Goal: Transaction & Acquisition: Purchase product/service

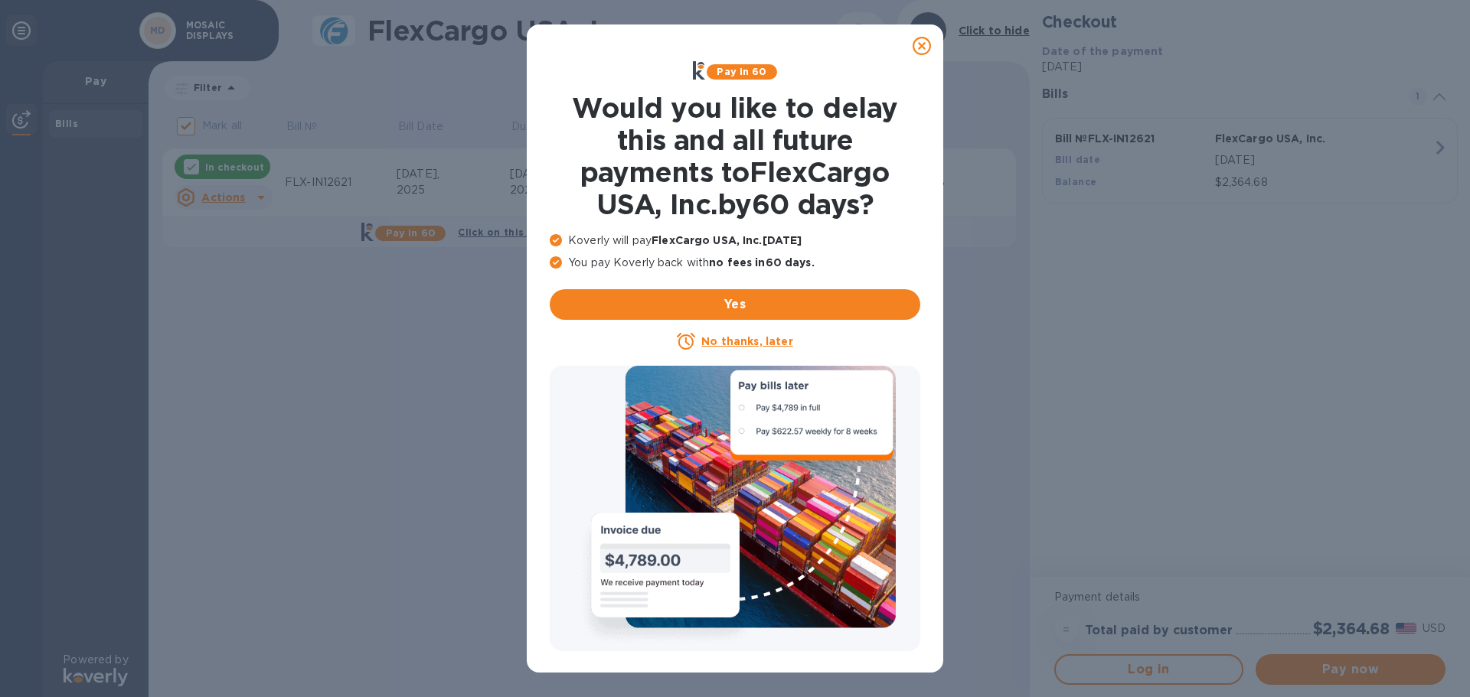
click at [930, 47] on icon at bounding box center [922, 46] width 18 height 18
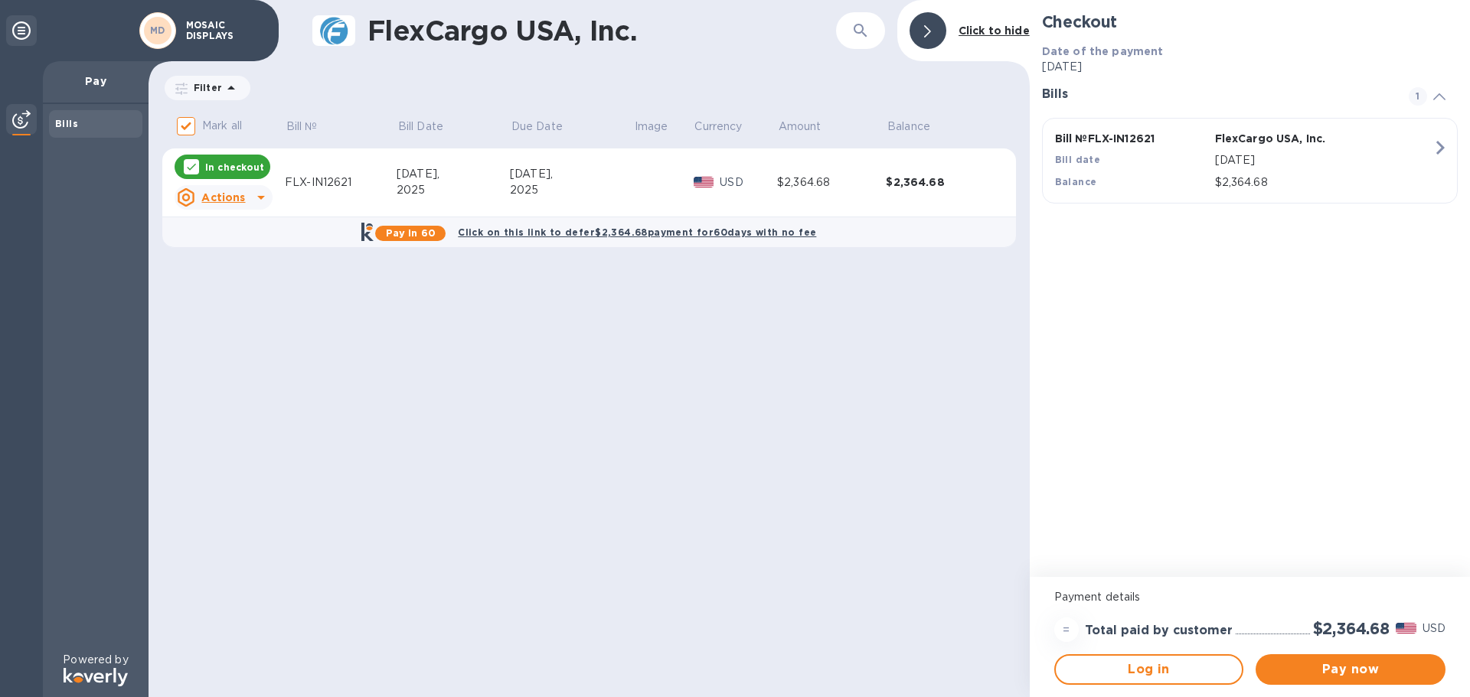
click at [253, 204] on icon at bounding box center [261, 197] width 18 height 18
click at [1349, 668] on div at bounding box center [735, 348] width 1470 height 697
click at [1349, 668] on span "Pay now" at bounding box center [1350, 670] width 165 height 18
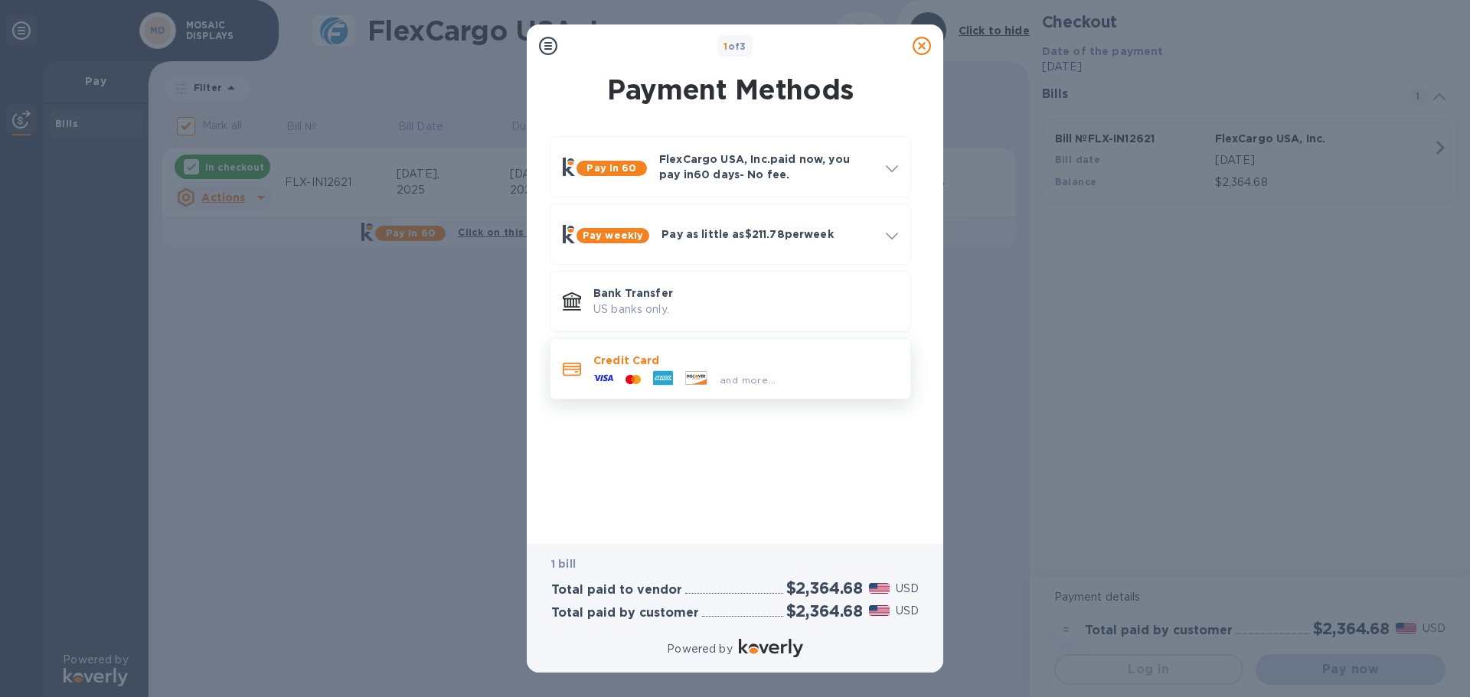
click at [733, 372] on div "and more..." at bounding box center [748, 380] width 68 height 16
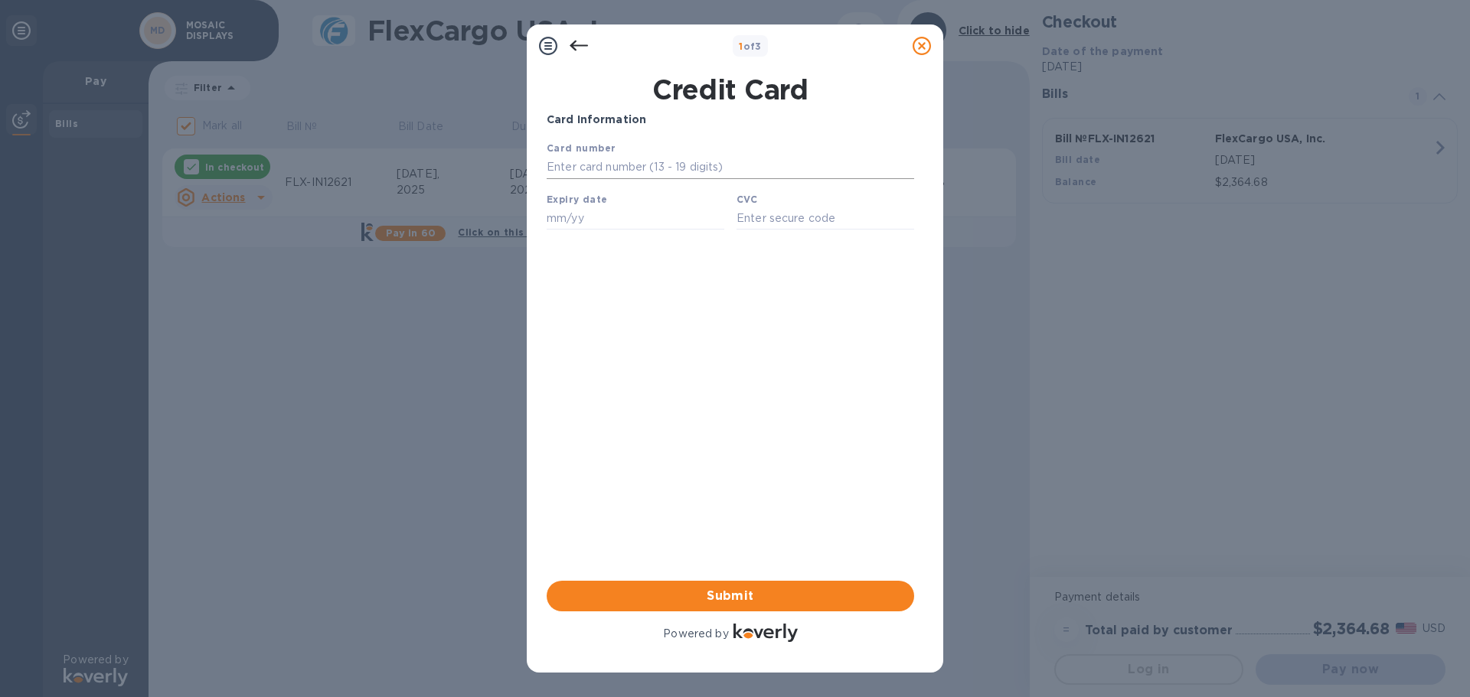
click at [685, 165] on input "text" at bounding box center [730, 167] width 367 height 23
type input "[CREDIT_CARD_NUMBER]"
type input "05/29"
type input "***"
click at [759, 594] on span "Submit" at bounding box center [730, 596] width 343 height 18
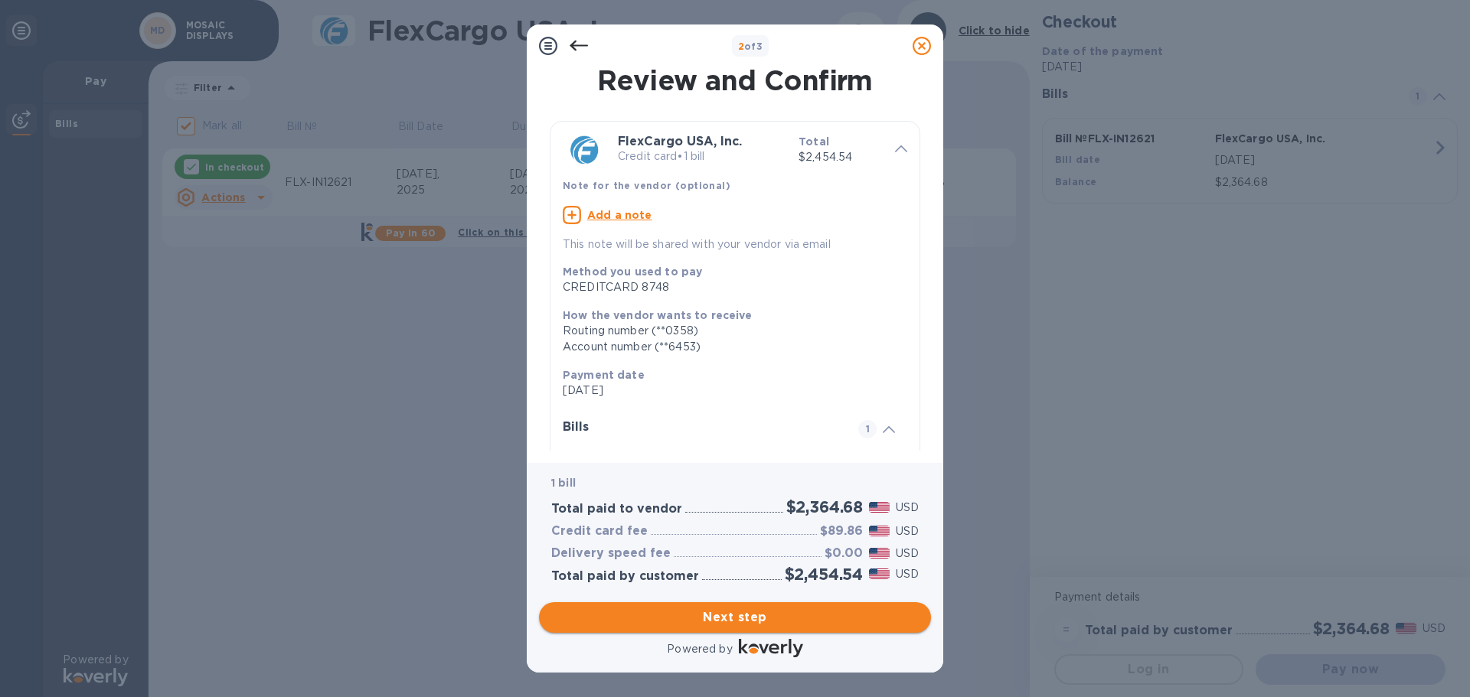
click at [736, 624] on span "Next step" at bounding box center [734, 618] width 367 height 18
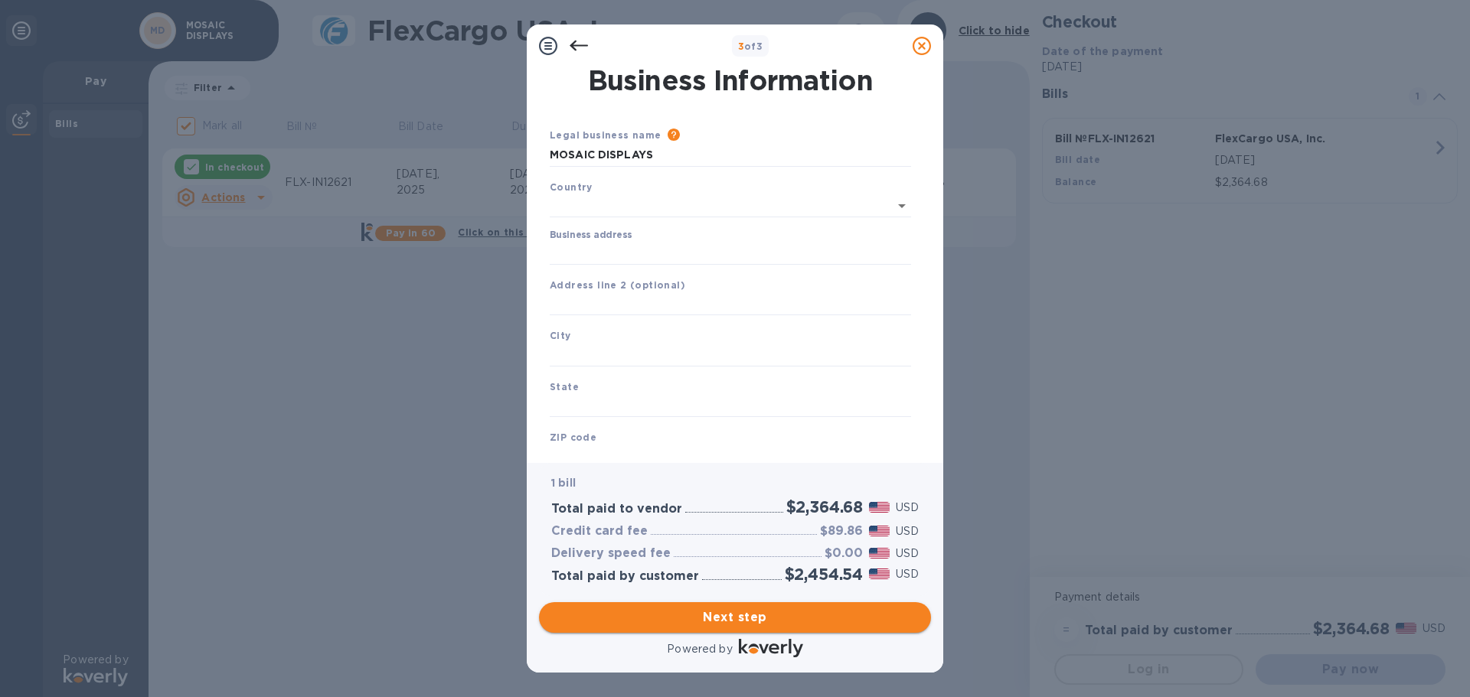
type input "[GEOGRAPHIC_DATA]"
click at [629, 248] on input "Business address" at bounding box center [730, 250] width 361 height 23
type input "19877 [PERSON_NAME] CT"
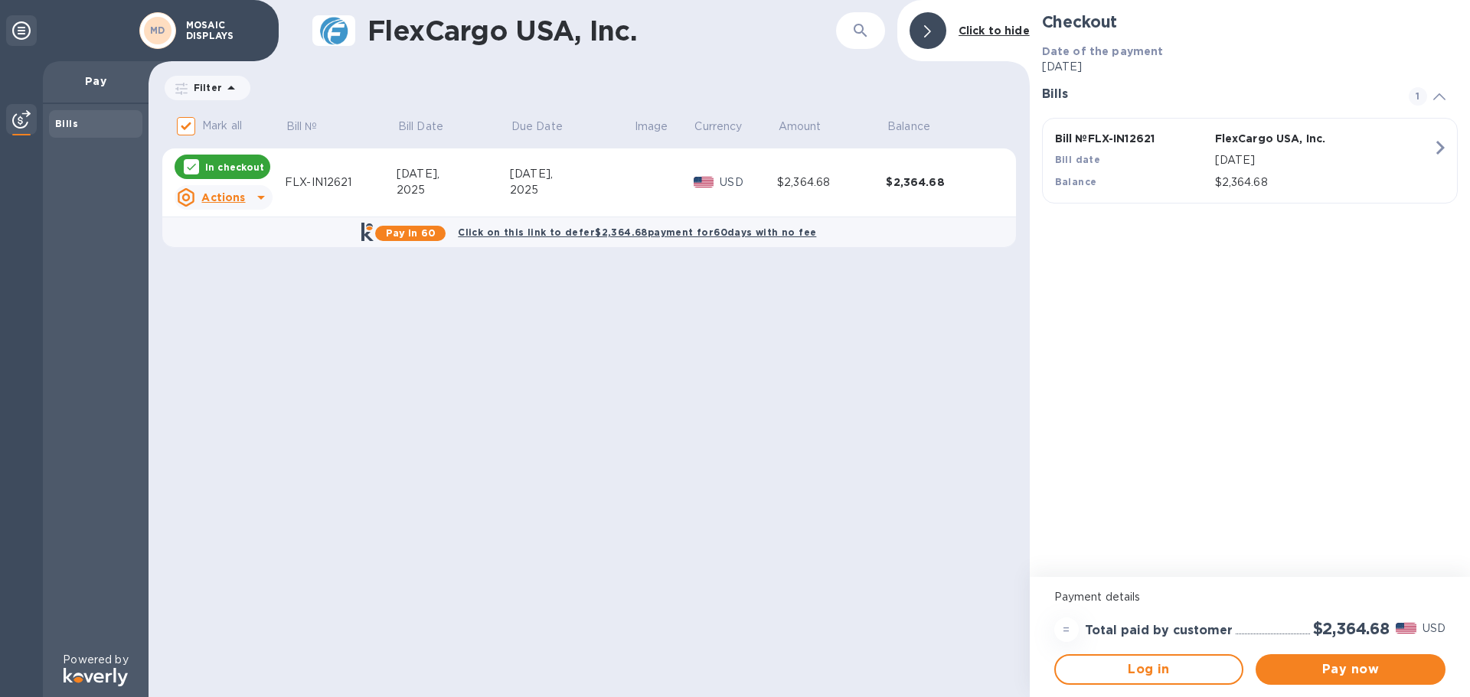
click at [655, 306] on div "FlexCargo USA, Inc. ​ Click to hide Filter Amount Mark all Bill № Bill Date Due…" at bounding box center [589, 348] width 881 height 697
click at [237, 199] on u "Actions" at bounding box center [223, 197] width 44 height 12
click at [679, 348] on div at bounding box center [735, 348] width 1470 height 697
click at [1336, 663] on span "Pay now" at bounding box center [1350, 670] width 165 height 18
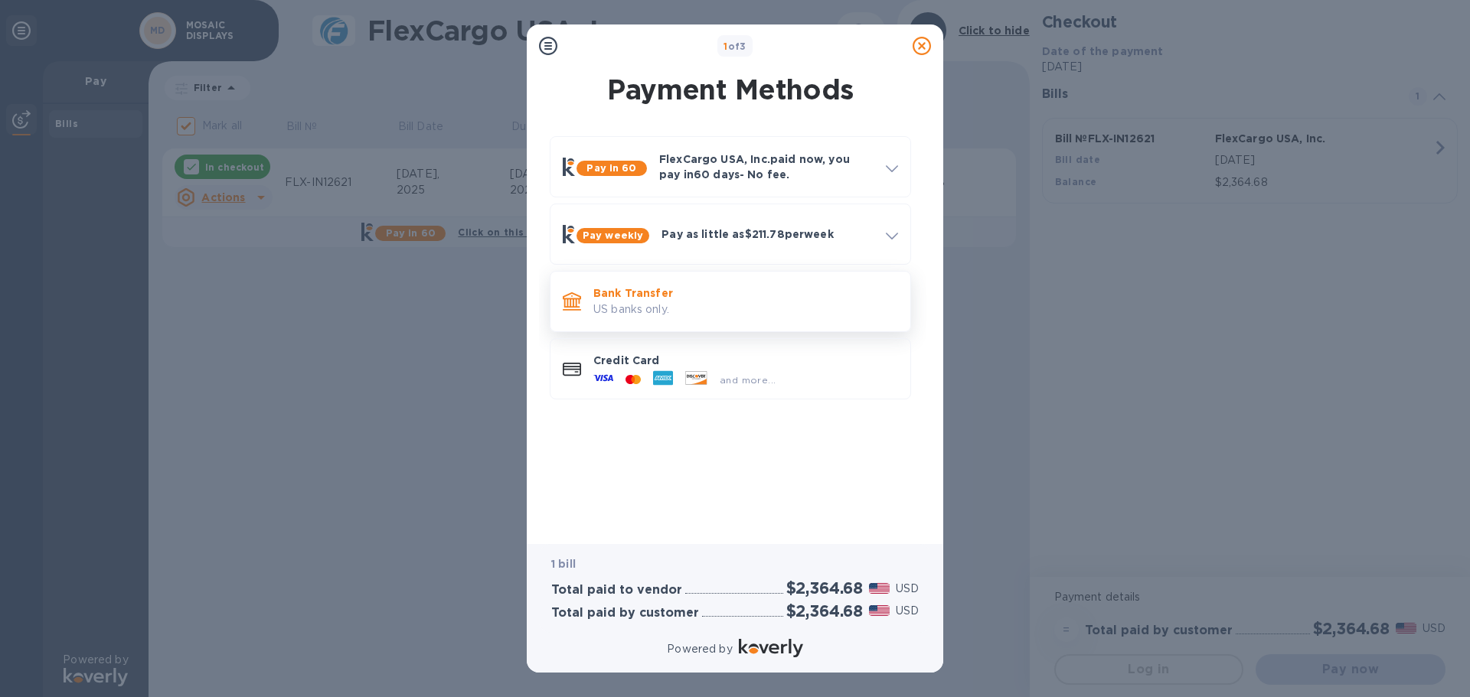
click at [861, 302] on p "US banks only." at bounding box center [745, 310] width 305 height 16
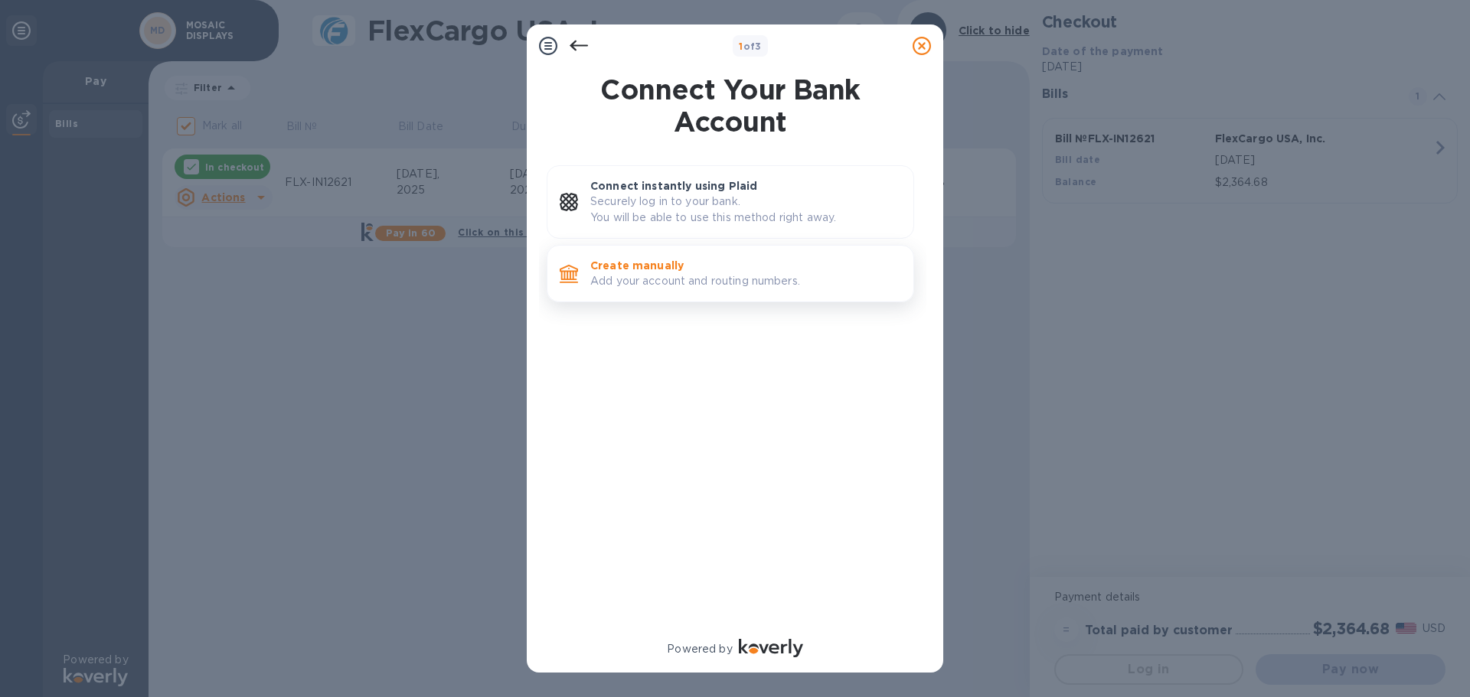
click at [690, 269] on p "Create manually" at bounding box center [745, 265] width 311 height 15
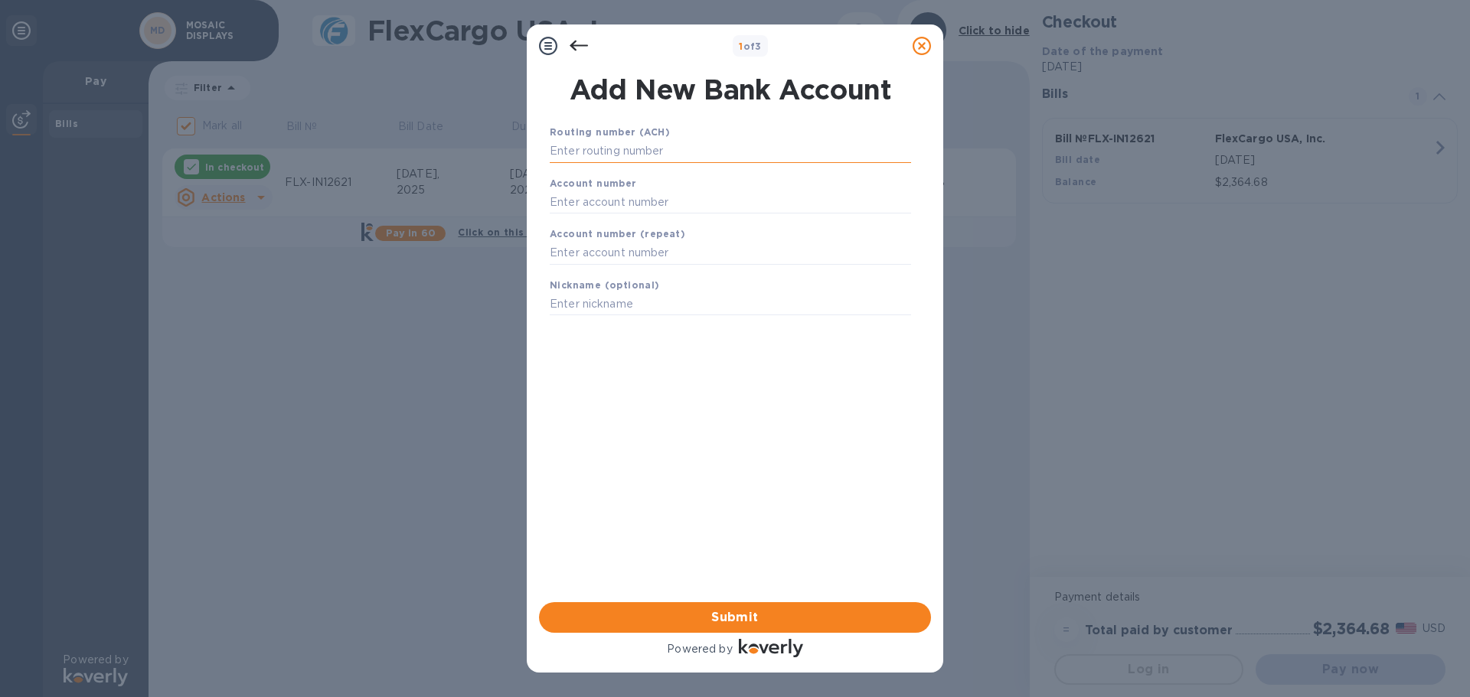
click at [667, 155] on input "text" at bounding box center [730, 151] width 361 height 23
click at [671, 142] on input "text" at bounding box center [730, 151] width 361 height 23
click at [673, 152] on input "text" at bounding box center [730, 151] width 361 height 23
type input "121000358"
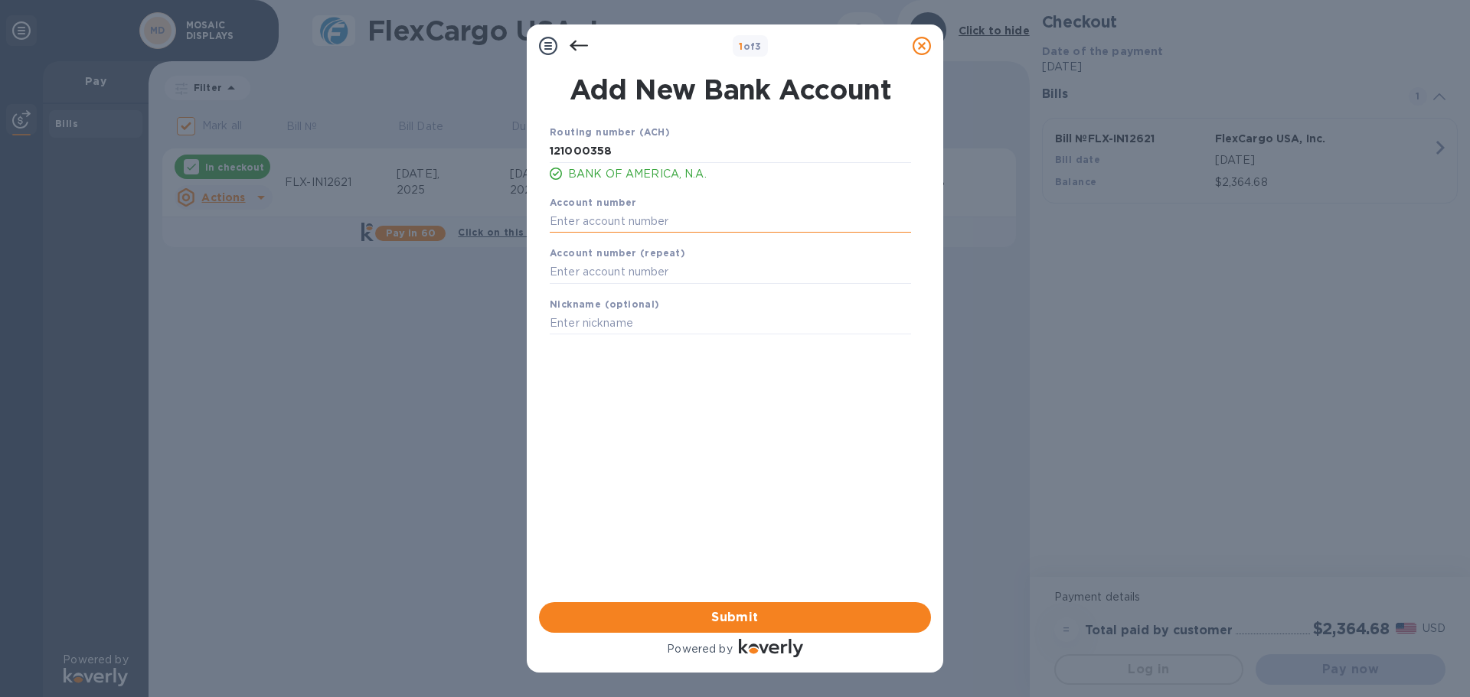
click at [671, 214] on input "text" at bounding box center [730, 221] width 361 height 23
type input "325053513135"
click at [644, 274] on input "text" at bounding box center [730, 272] width 361 height 23
type input "325053513135"
click at [642, 315] on input "text" at bounding box center [730, 323] width 361 height 23
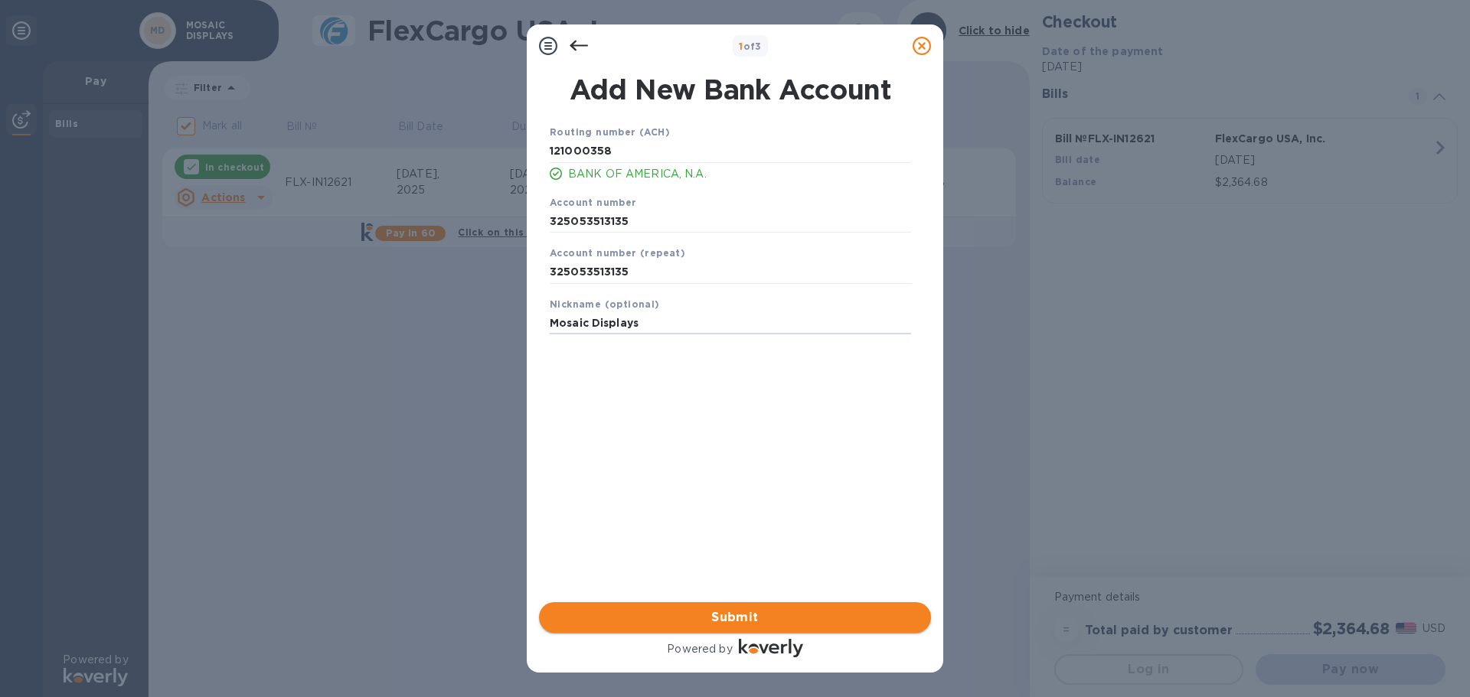
type input "Mosaic Displays"
click at [711, 609] on span "Submit" at bounding box center [734, 618] width 367 height 18
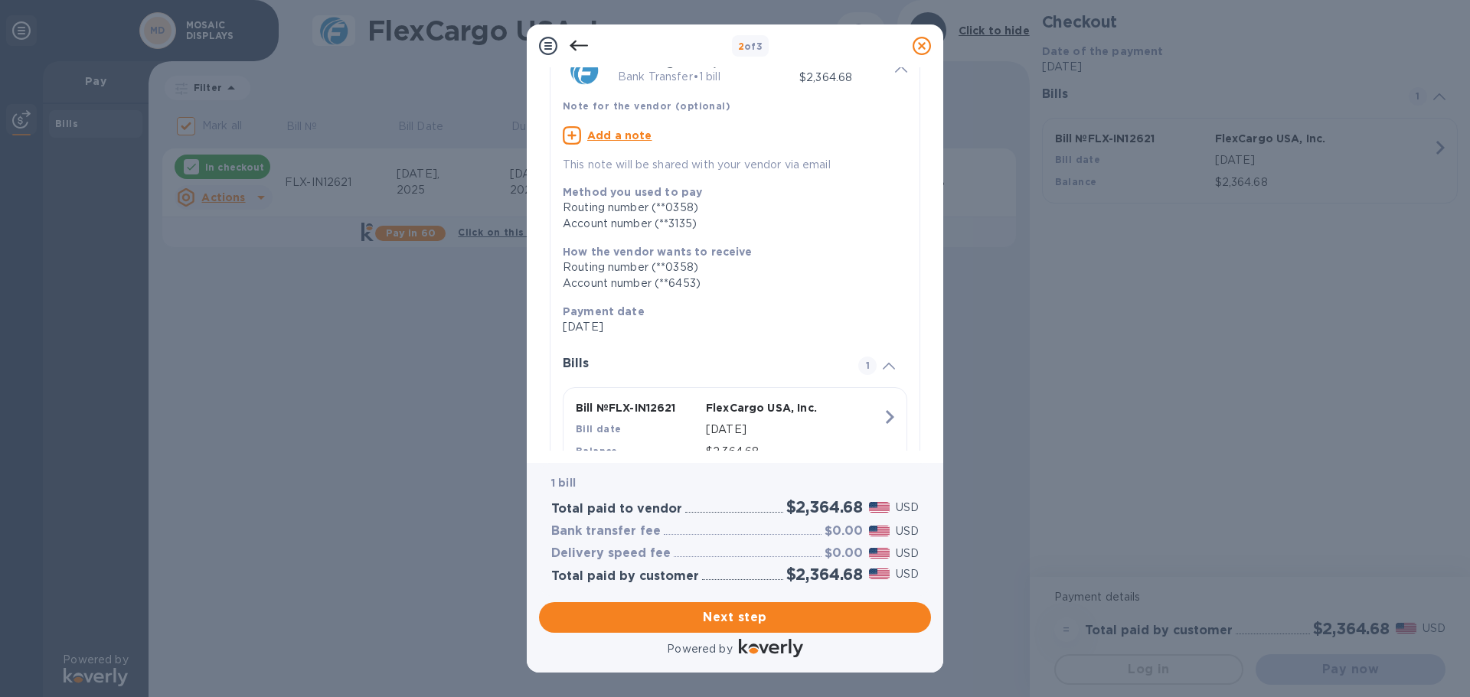
scroll to position [141, 0]
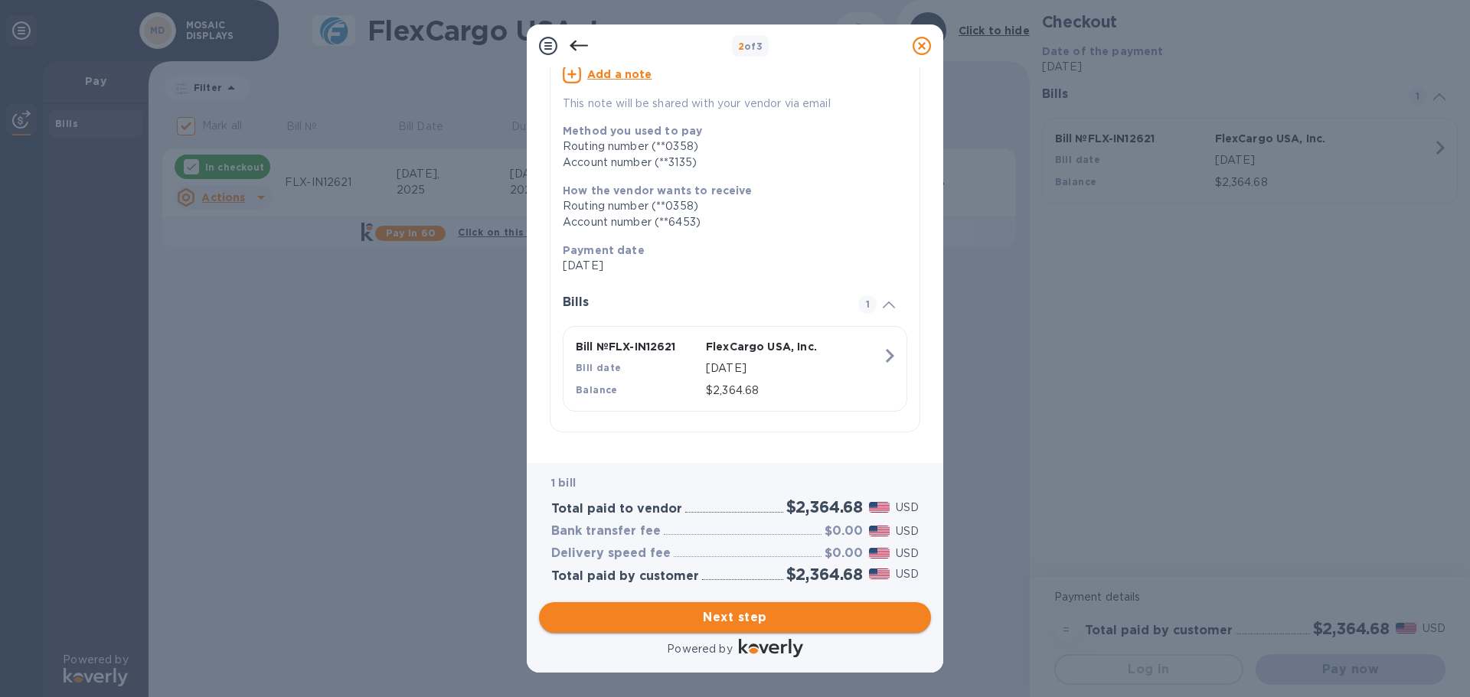
click at [772, 613] on span "Next step" at bounding box center [734, 618] width 367 height 18
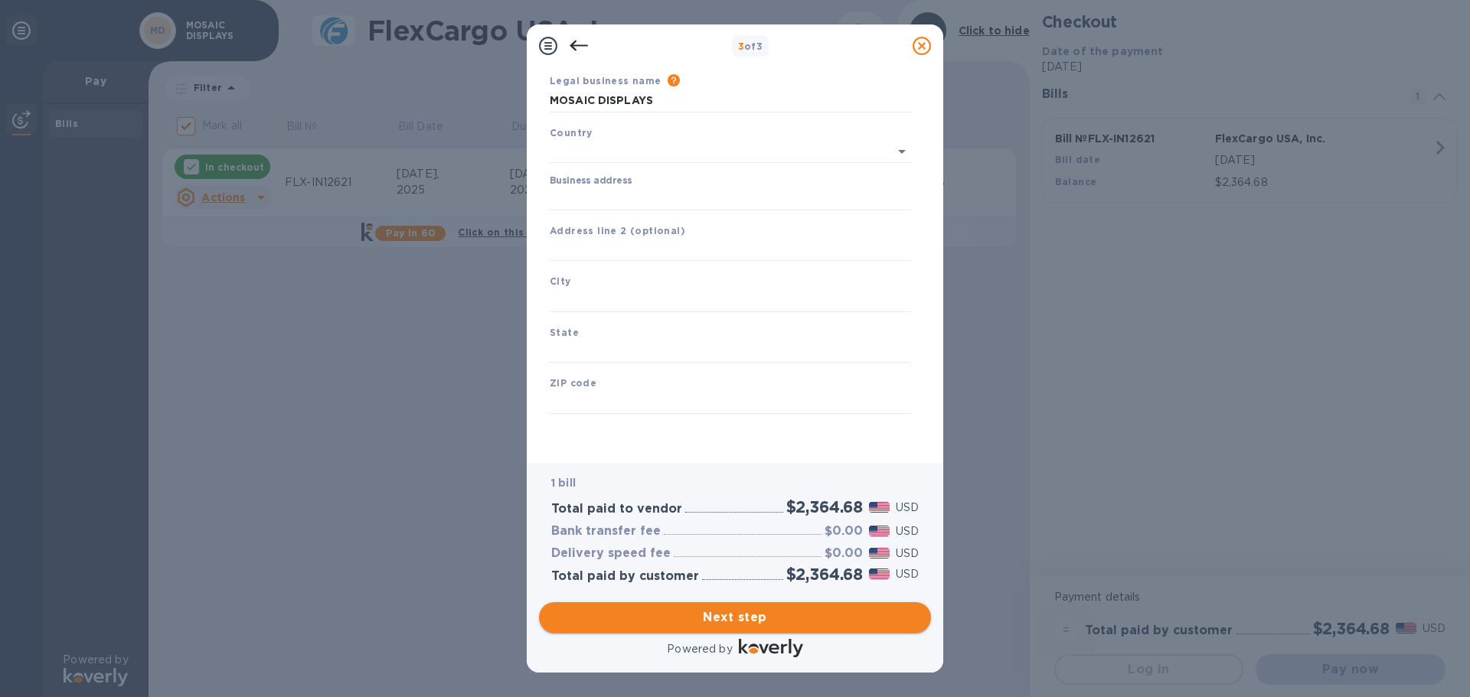
scroll to position [51, 0]
type input "[GEOGRAPHIC_DATA]"
click at [707, 189] on input "Business address" at bounding box center [730, 199] width 361 height 23
type input "19877 [PERSON_NAME] CT"
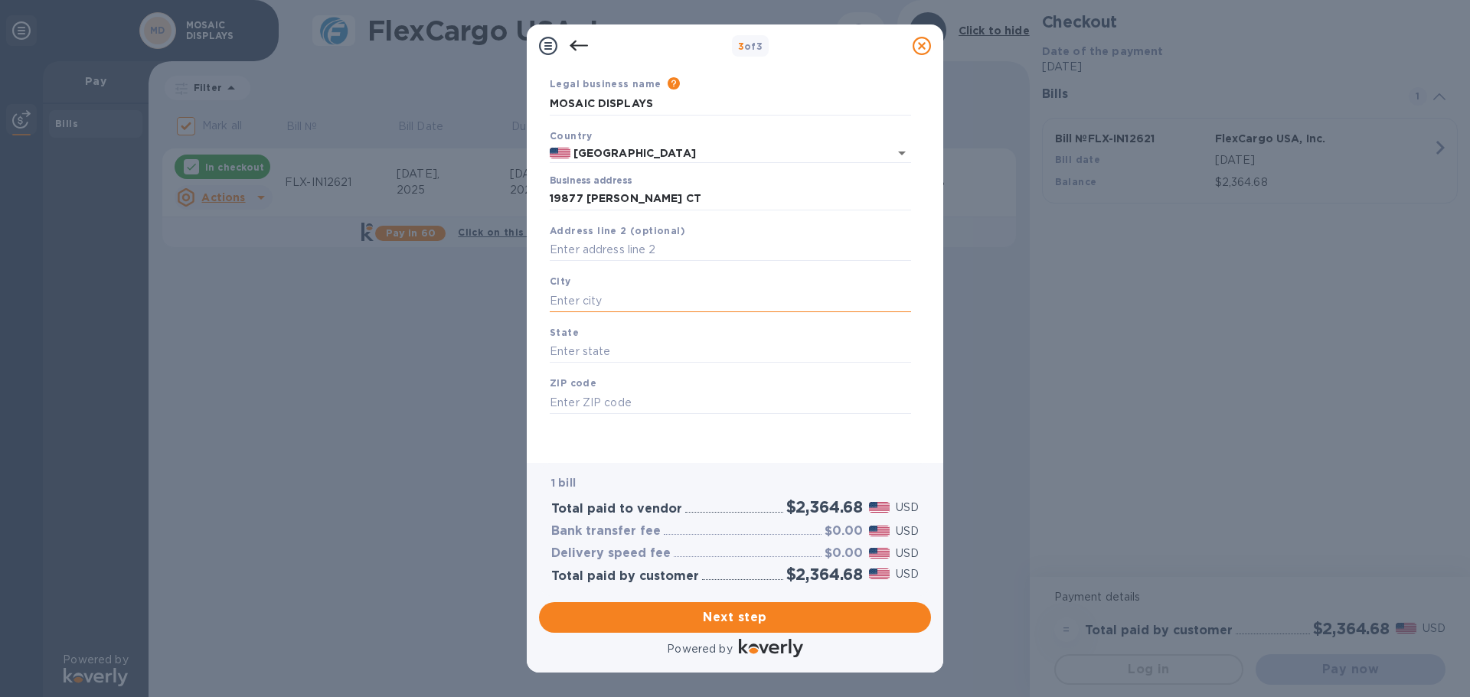
click at [680, 297] on input "text" at bounding box center [730, 300] width 361 height 23
type input "walnut"
type input "ca"
type input "91789"
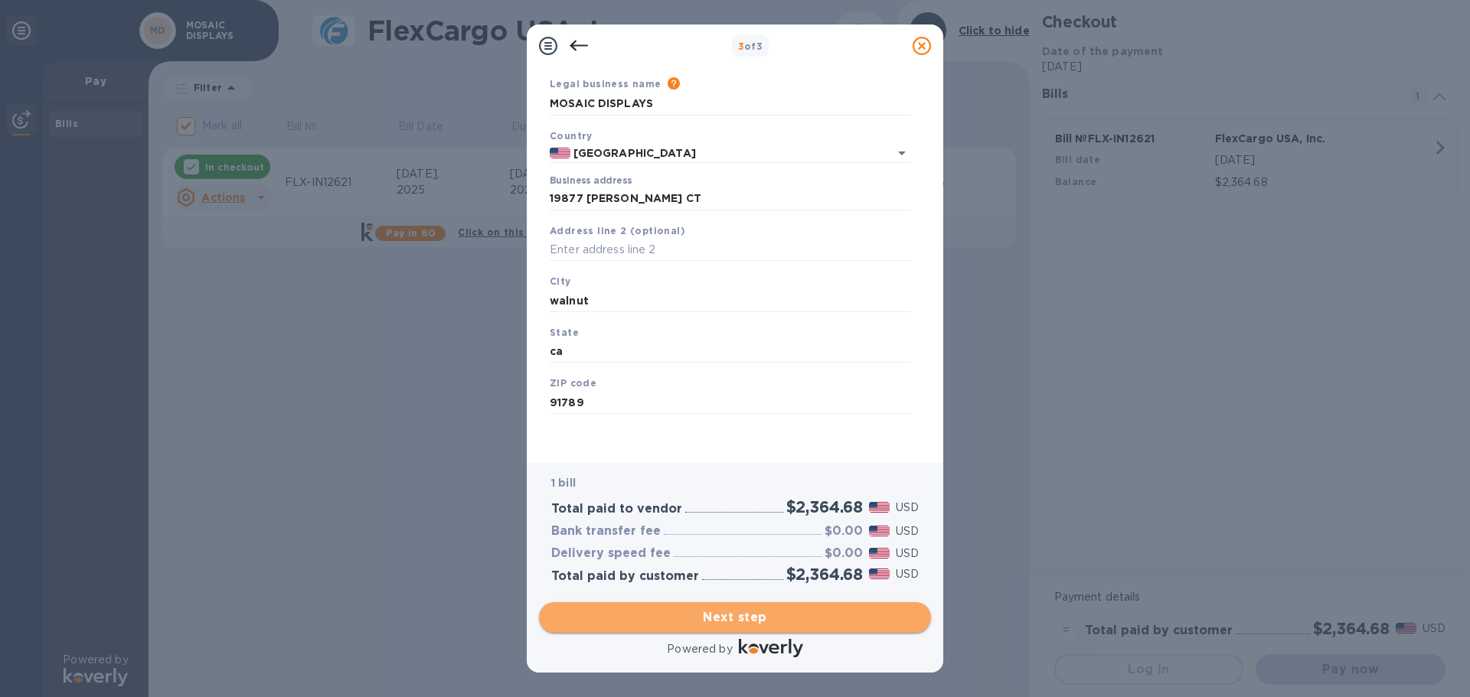
click at [872, 610] on span "Next step" at bounding box center [734, 618] width 367 height 18
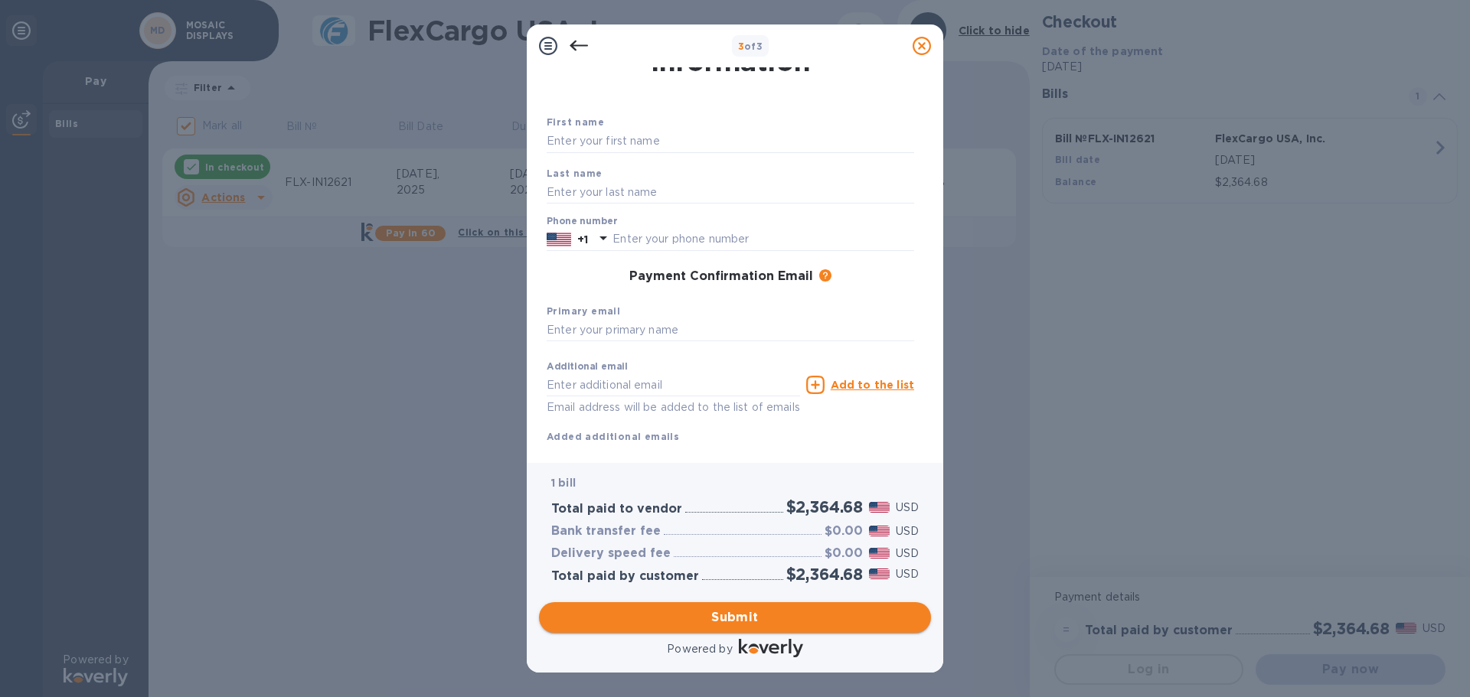
click at [731, 613] on span "Submit" at bounding box center [734, 618] width 367 height 18
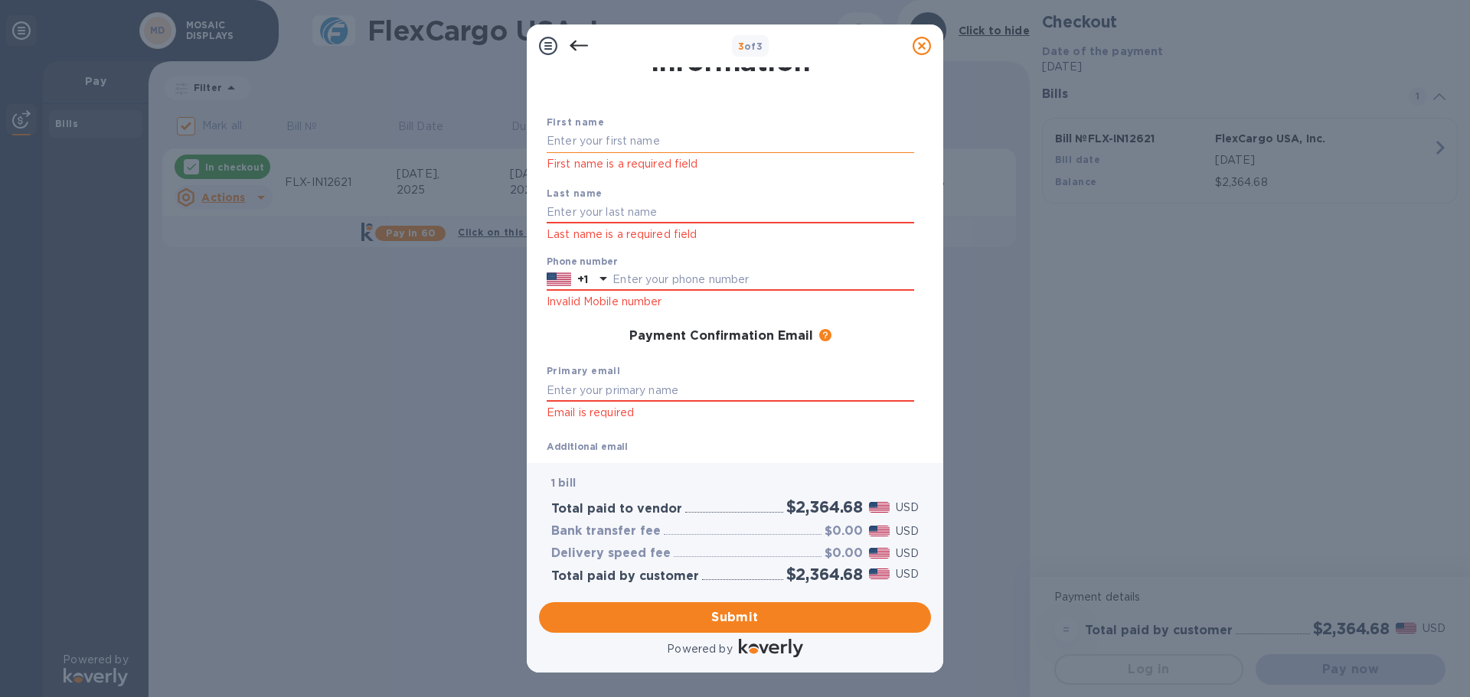
click at [616, 137] on input "text" at bounding box center [730, 141] width 367 height 23
type input "megan"
type input "[PERSON_NAME]"
type input "9094689201"
type input "[EMAIL_ADDRESS][DOMAIN_NAME]"
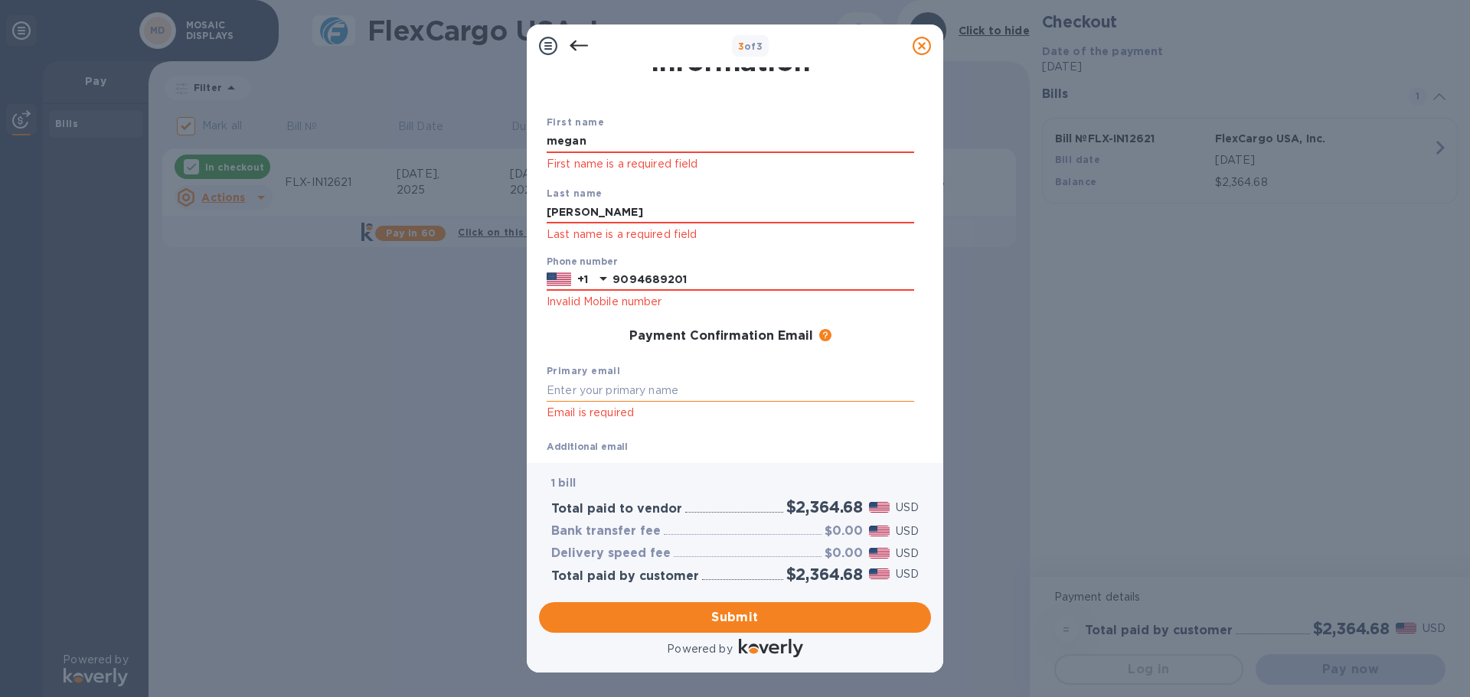
click at [688, 387] on input "text" at bounding box center [730, 390] width 367 height 23
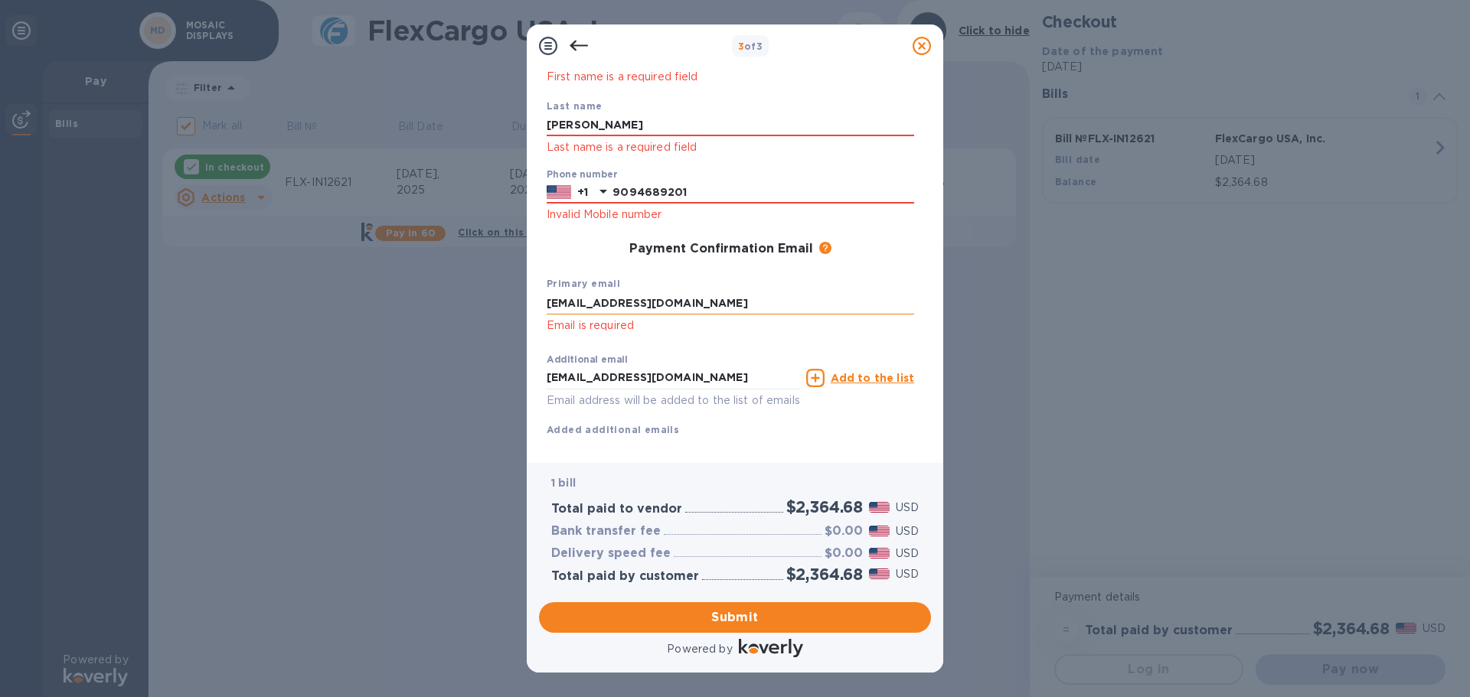
scroll to position [168, 0]
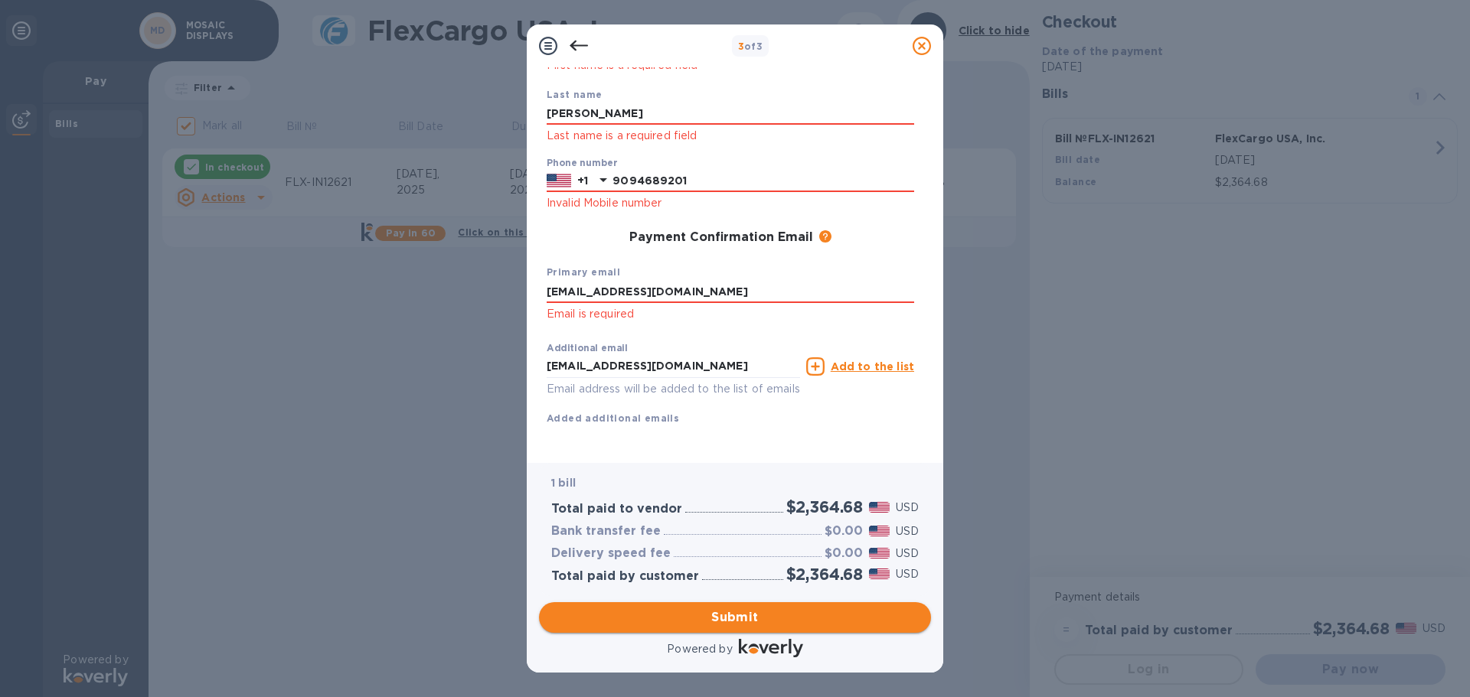
type input "[EMAIL_ADDRESS][DOMAIN_NAME]"
click at [815, 612] on span "Submit" at bounding box center [734, 618] width 367 height 18
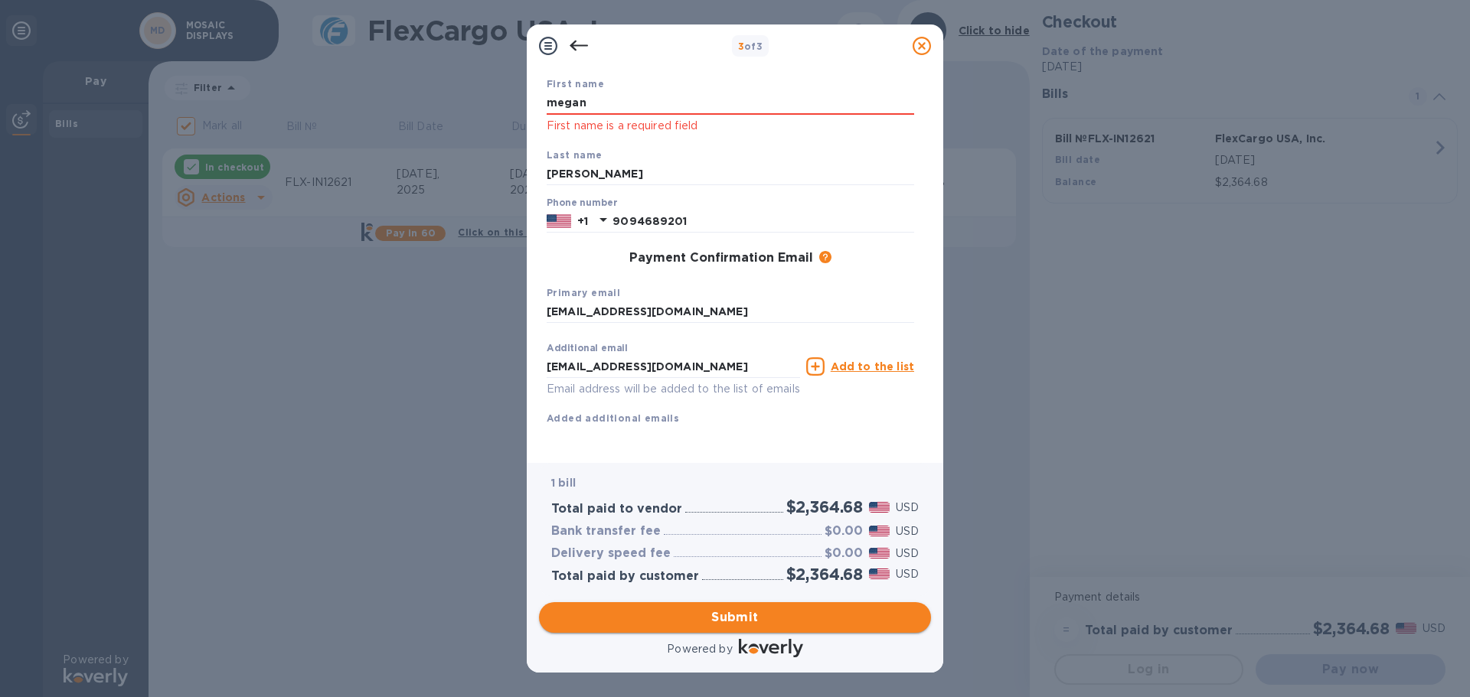
scroll to position [107, 0]
click at [683, 92] on input "megan" at bounding box center [730, 103] width 367 height 23
click at [584, 149] on b "Last name" at bounding box center [575, 154] width 56 height 11
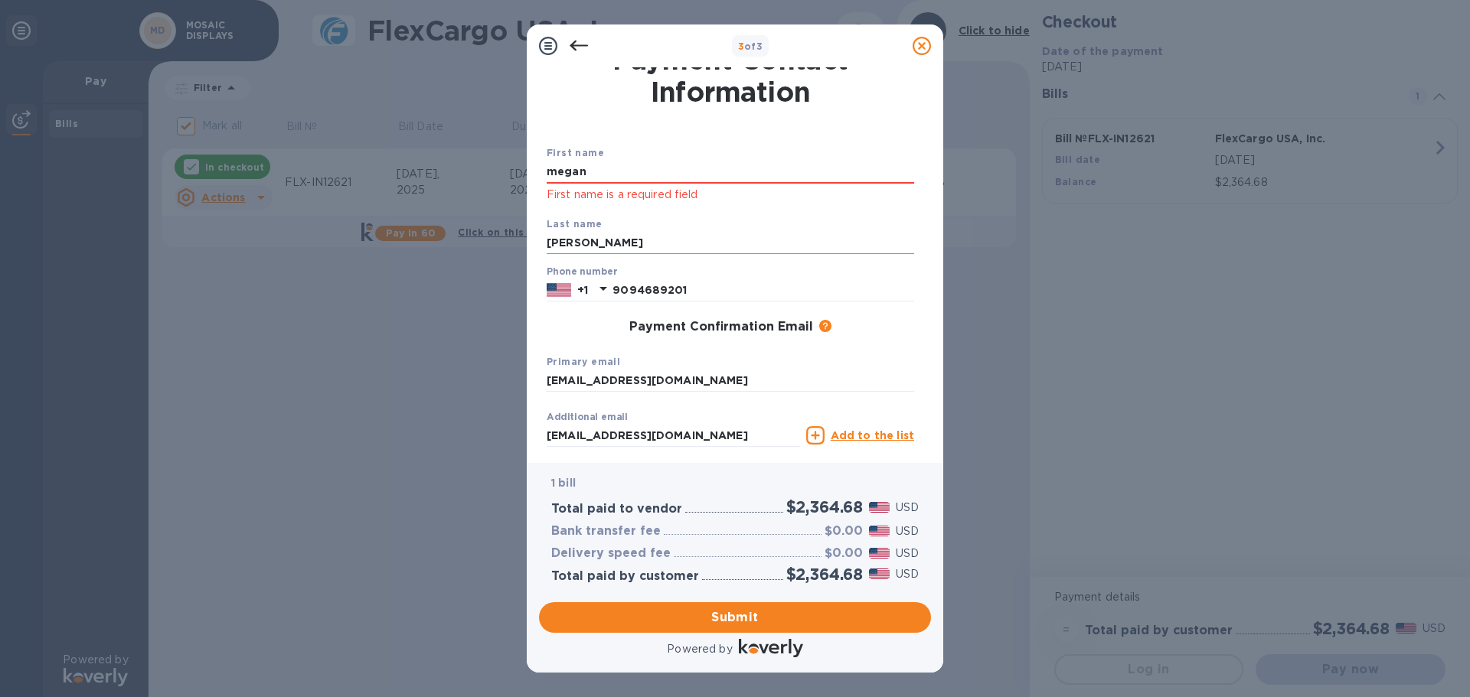
scroll to position [0, 0]
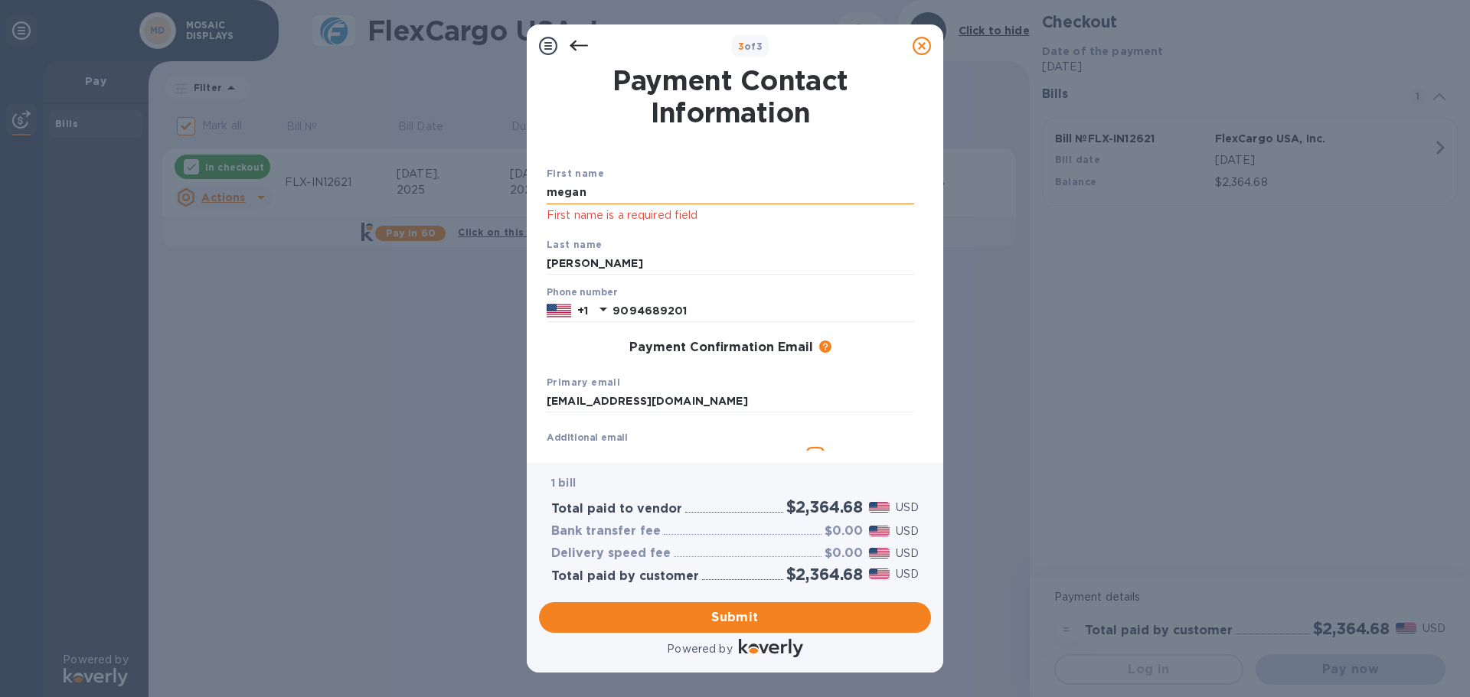
click at [697, 191] on input "megan" at bounding box center [730, 192] width 367 height 23
type input "[PERSON_NAME]"
click at [720, 387] on div "Primary email [EMAIL_ADDRESS][DOMAIN_NAME]" at bounding box center [731, 393] width 380 height 51
click at [781, 606] on button "Submit" at bounding box center [735, 618] width 392 height 31
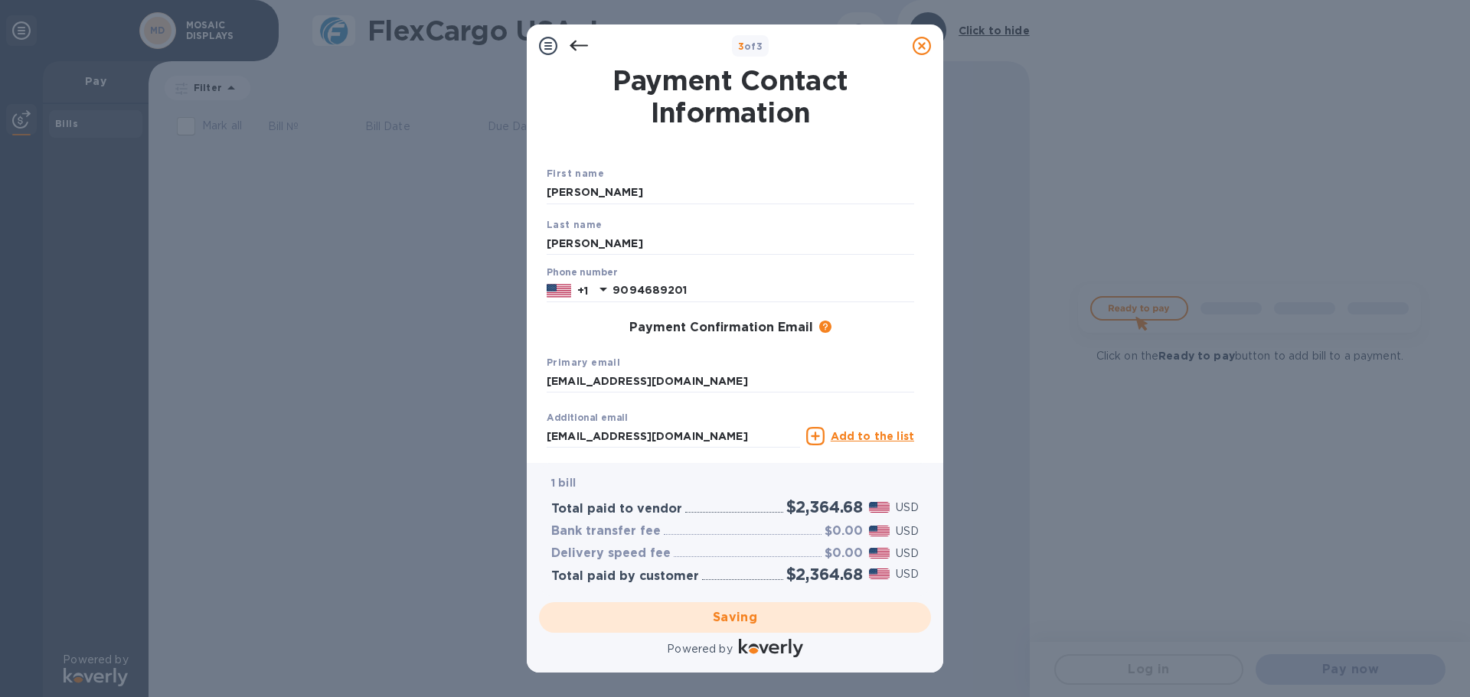
checkbox input "false"
